Goal: Task Accomplishment & Management: Use online tool/utility

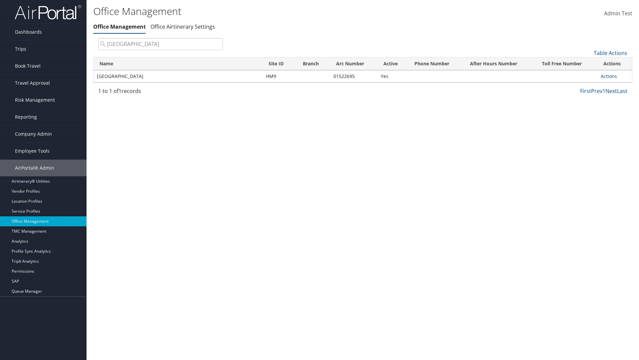
type input "[GEOGRAPHIC_DATA]"
click at [609, 76] on link "Actions" at bounding box center [609, 76] width 16 height 6
click at [587, 142] on link "Manage Office Queues" at bounding box center [587, 142] width 56 height 11
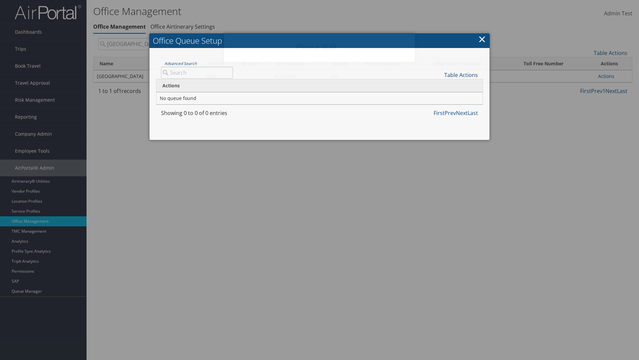
click at [461, 75] on link "Table Actions" at bounding box center [462, 74] width 34 height 7
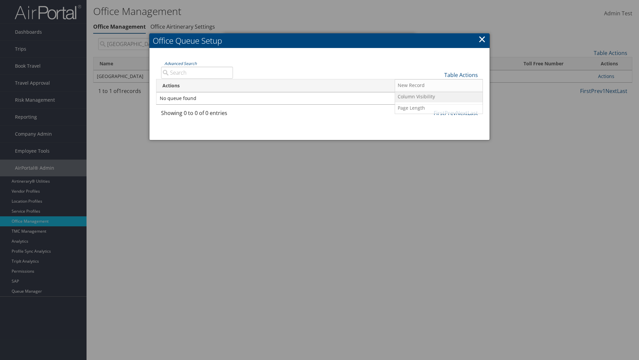
click at [439, 96] on link "Column Visibility" at bounding box center [439, 96] width 88 height 11
